Goal: Use online tool/utility: Utilize a website feature to perform a specific function

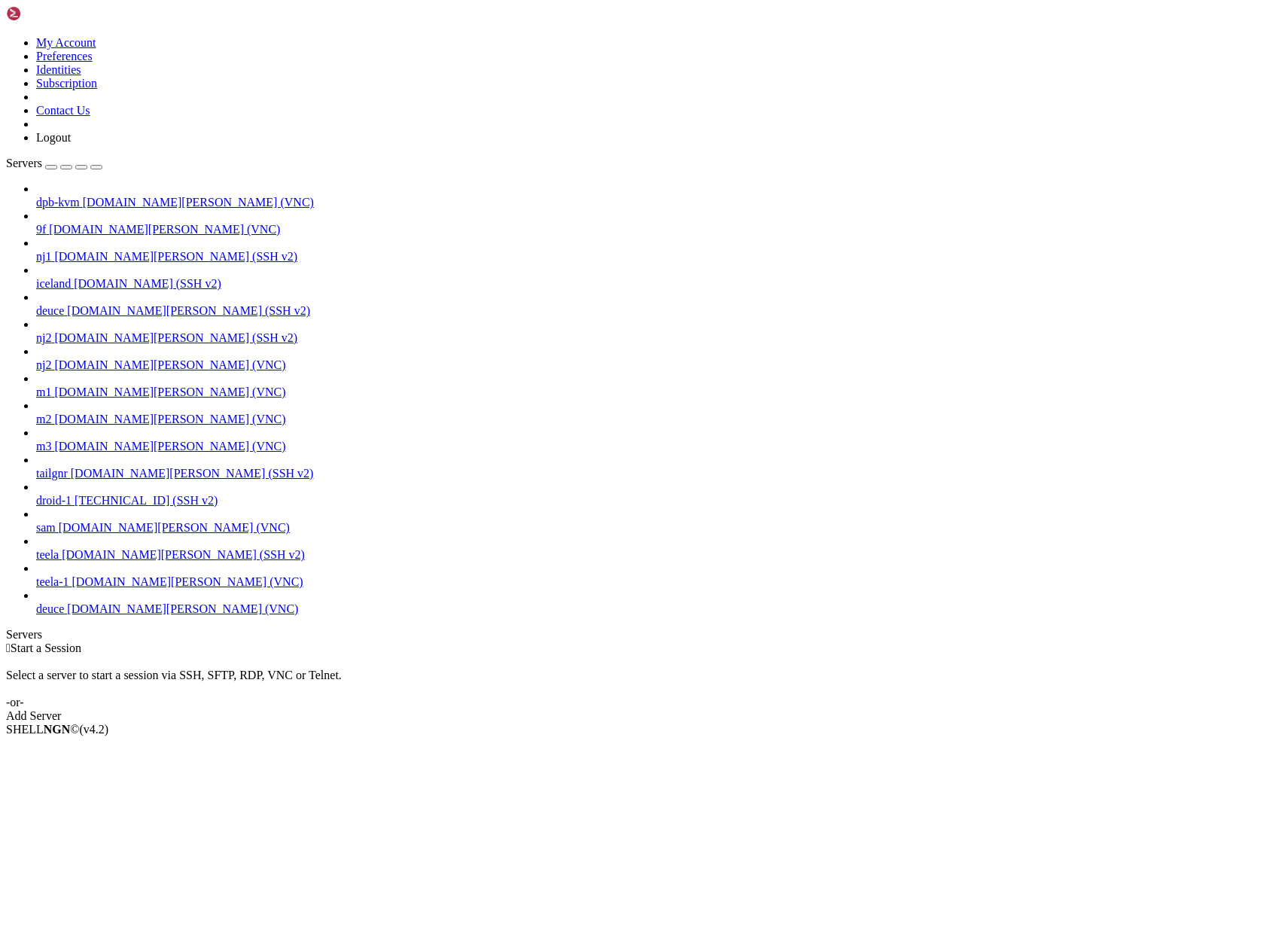
click at [100, 615] on span "[DOMAIN_NAME][PERSON_NAME] (VNC)" at bounding box center [182, 608] width 231 height 13
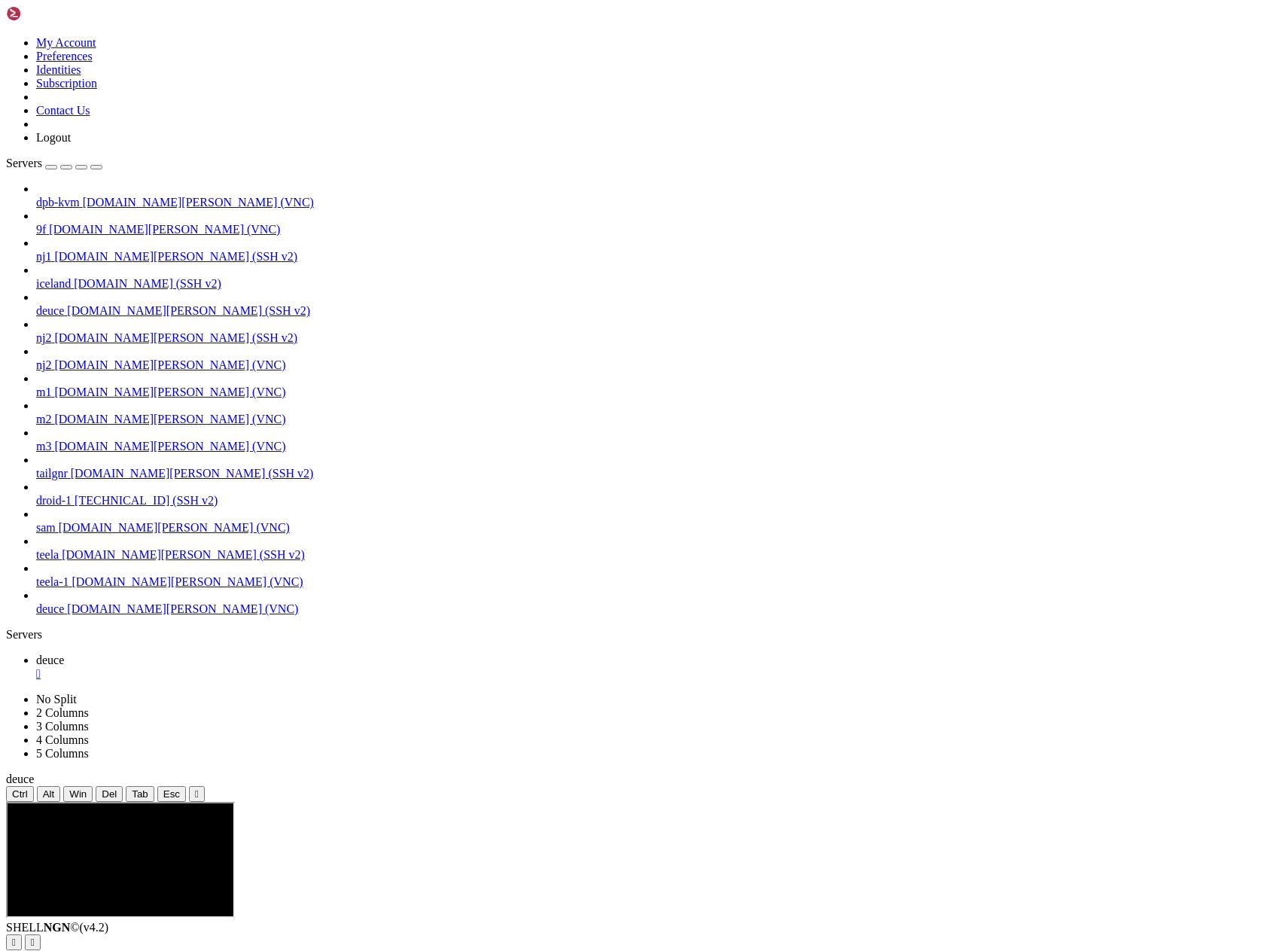
click at [96, 167] on icon "button" at bounding box center [96, 167] width 0 height 0
